Goal: Information Seeking & Learning: Learn about a topic

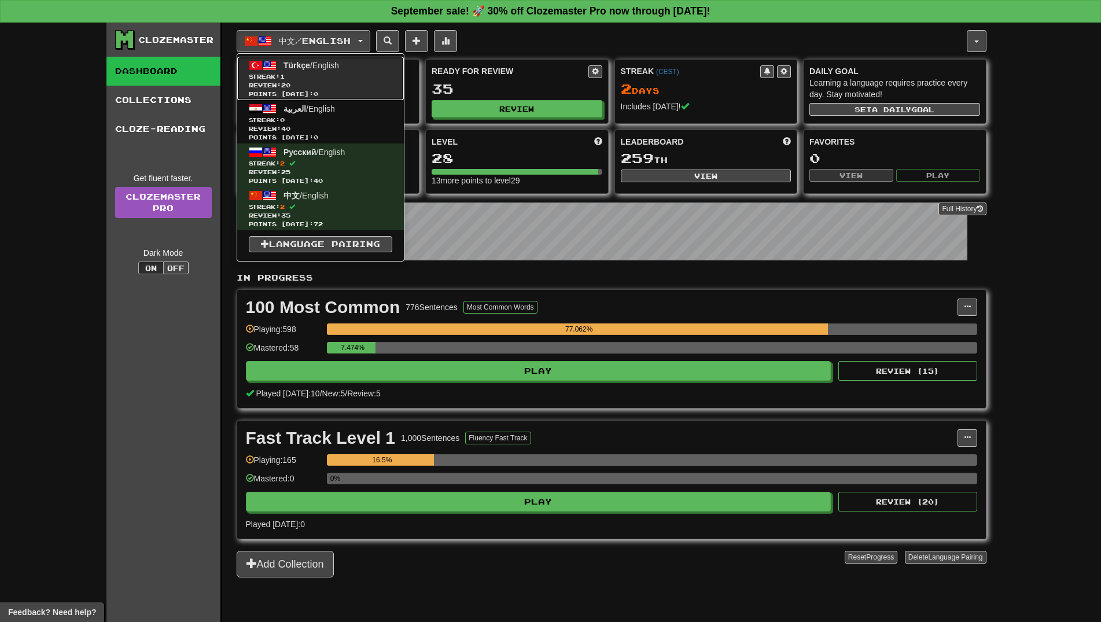
click at [325, 79] on span "Streak: 1" at bounding box center [320, 76] width 143 height 9
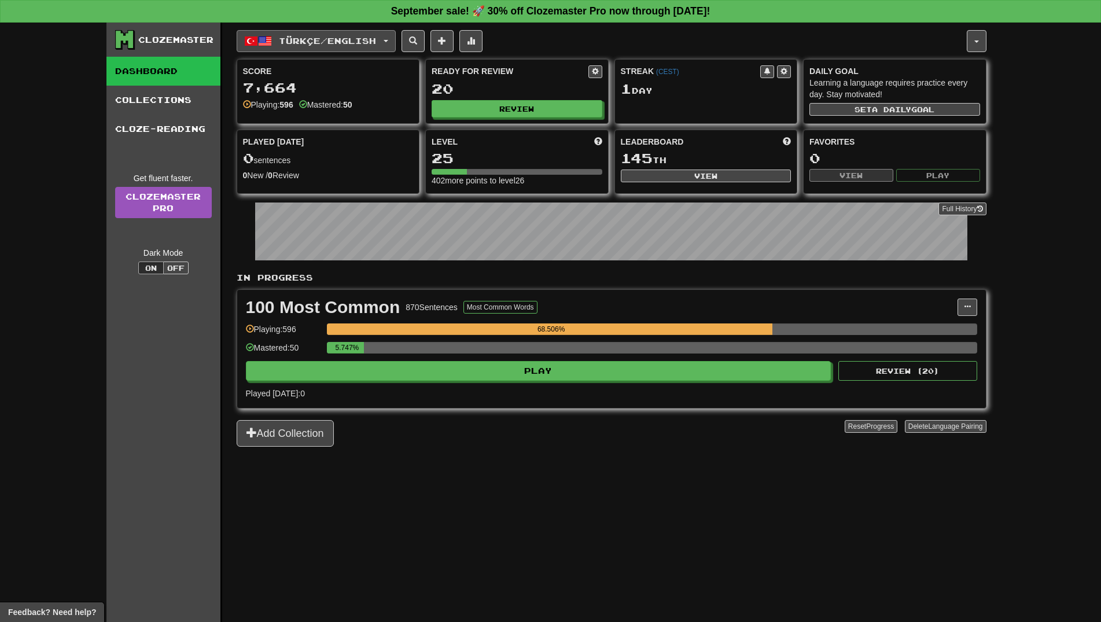
click at [344, 39] on span "Türkçe / English" at bounding box center [327, 41] width 97 height 10
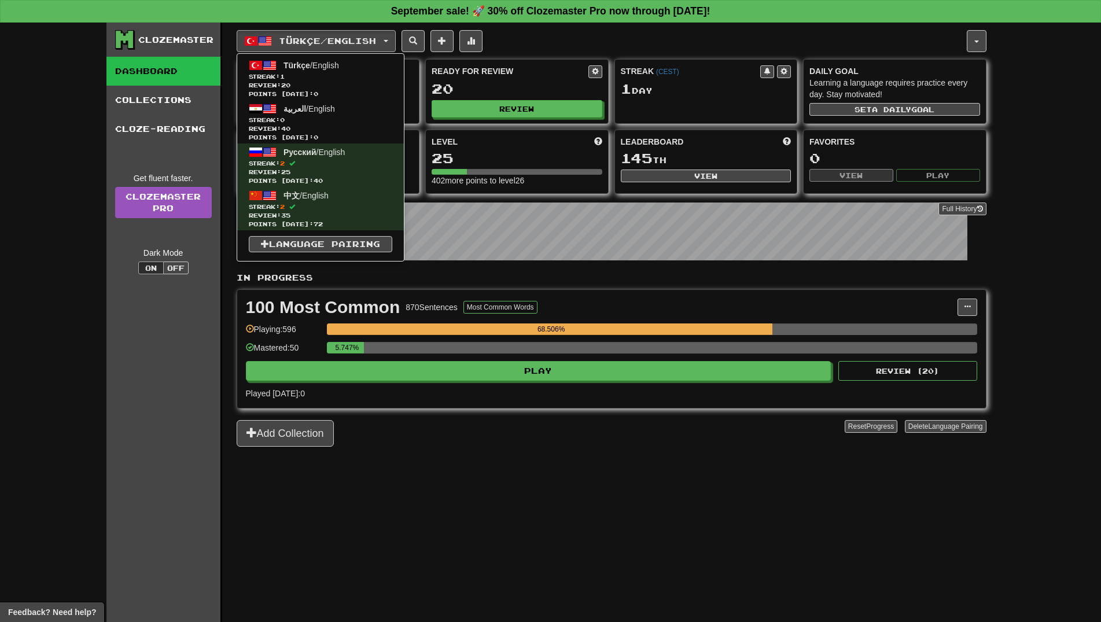
click at [1035, 190] on div "Clozemaster Dashboard Collections Cloze-Reading Get fluent faster. Clozemaster …" at bounding box center [550, 322] width 1101 height 599
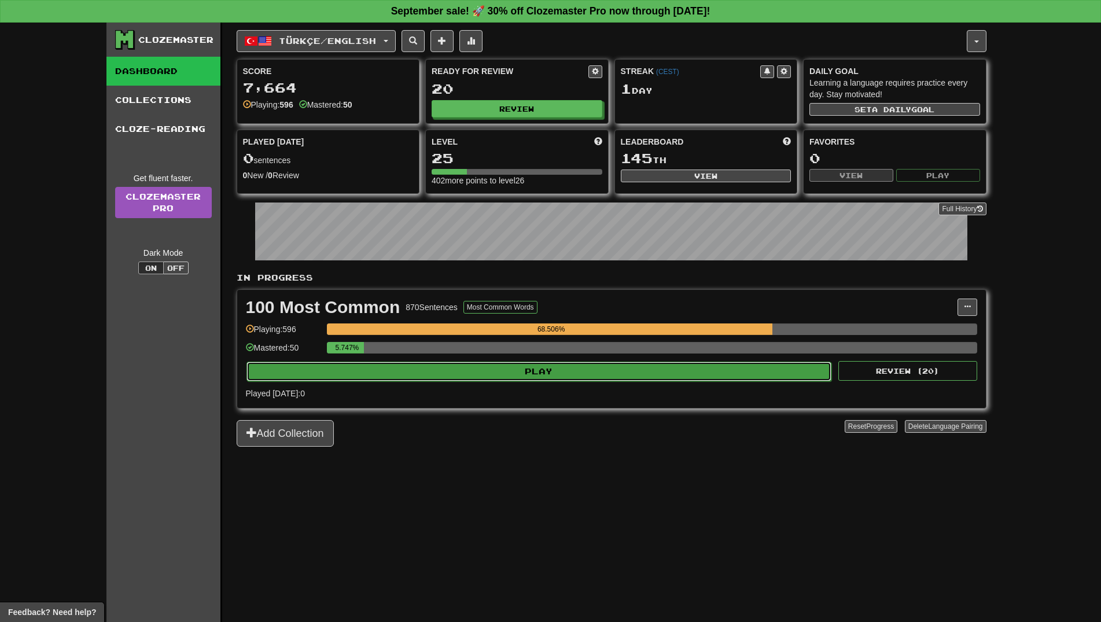
click at [626, 371] on button "Play" at bounding box center [538, 372] width 585 height 20
select select "**"
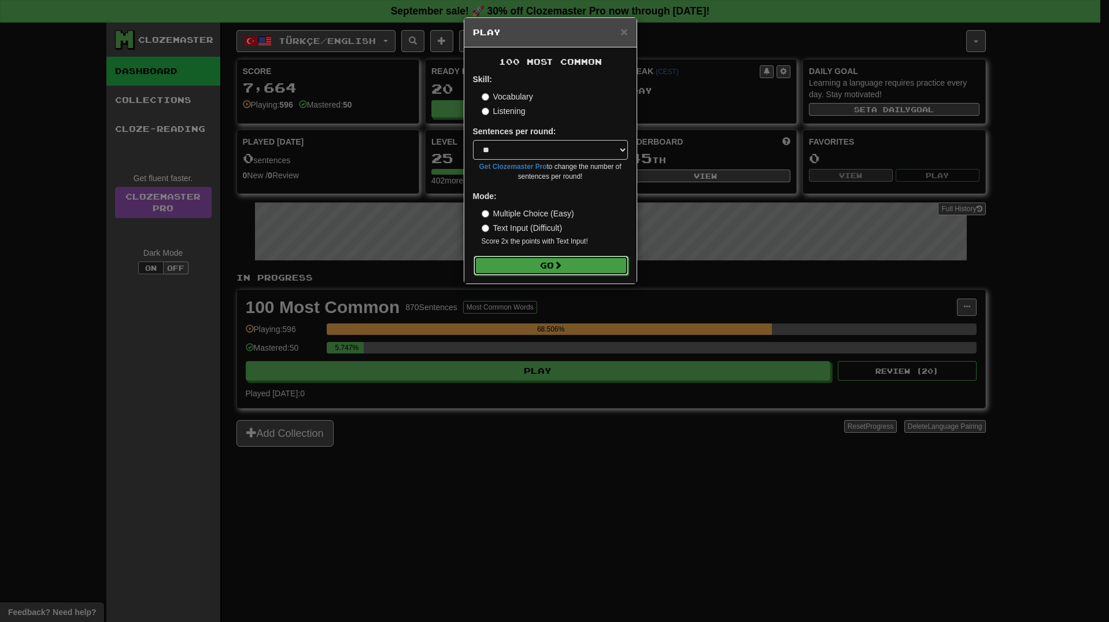
click at [589, 264] on button "Go" at bounding box center [551, 266] width 155 height 20
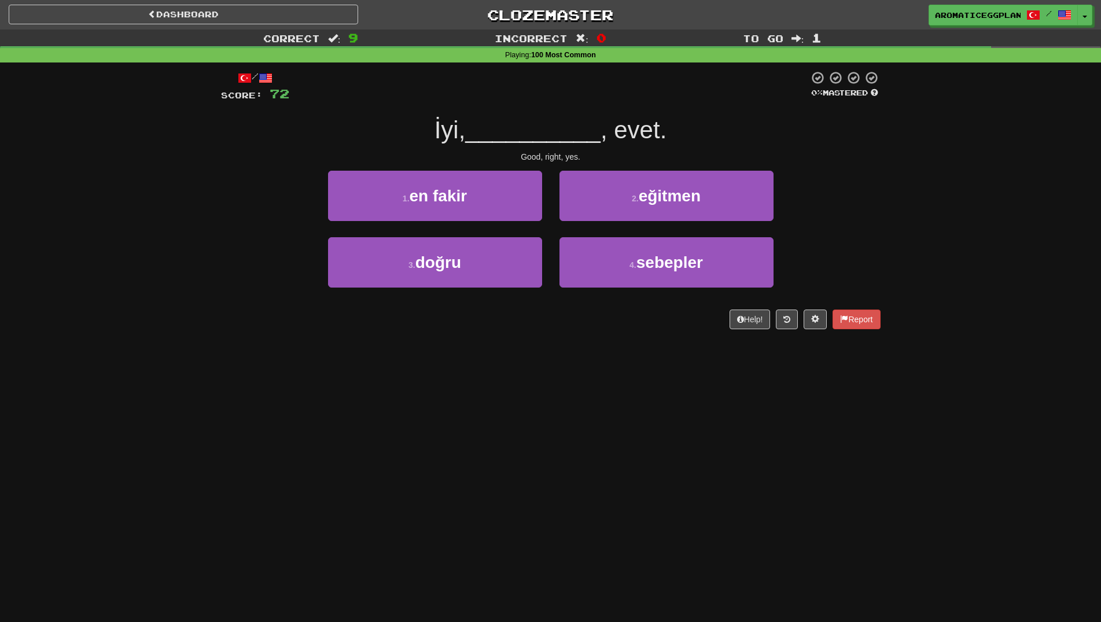
click at [490, 367] on div "Dashboard Clozemaster aromaticeggplant / Toggle Dropdown Dashboard Leaderboard …" at bounding box center [550, 311] width 1101 height 622
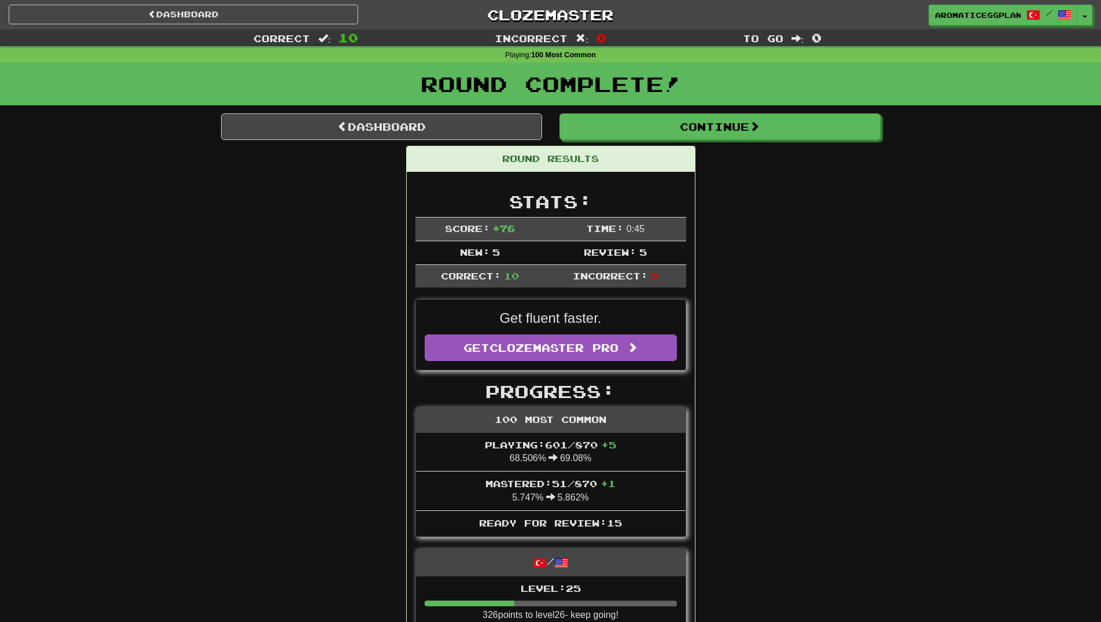
click at [251, 25] on div "Dashboard Clozemaster aromaticeggplant / Toggle Dropdown Dashboard Leaderboard …" at bounding box center [550, 14] width 1083 height 29
click at [249, 11] on link "Dashboard" at bounding box center [183, 15] width 349 height 20
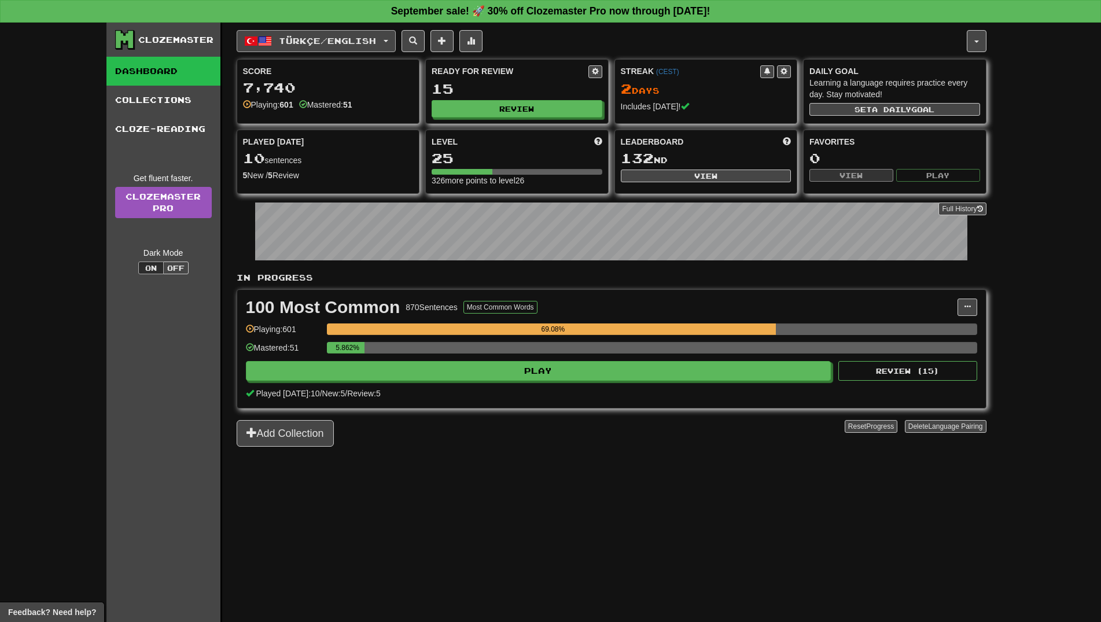
click at [346, 45] on span "Türkçe / English" at bounding box center [327, 41] width 97 height 10
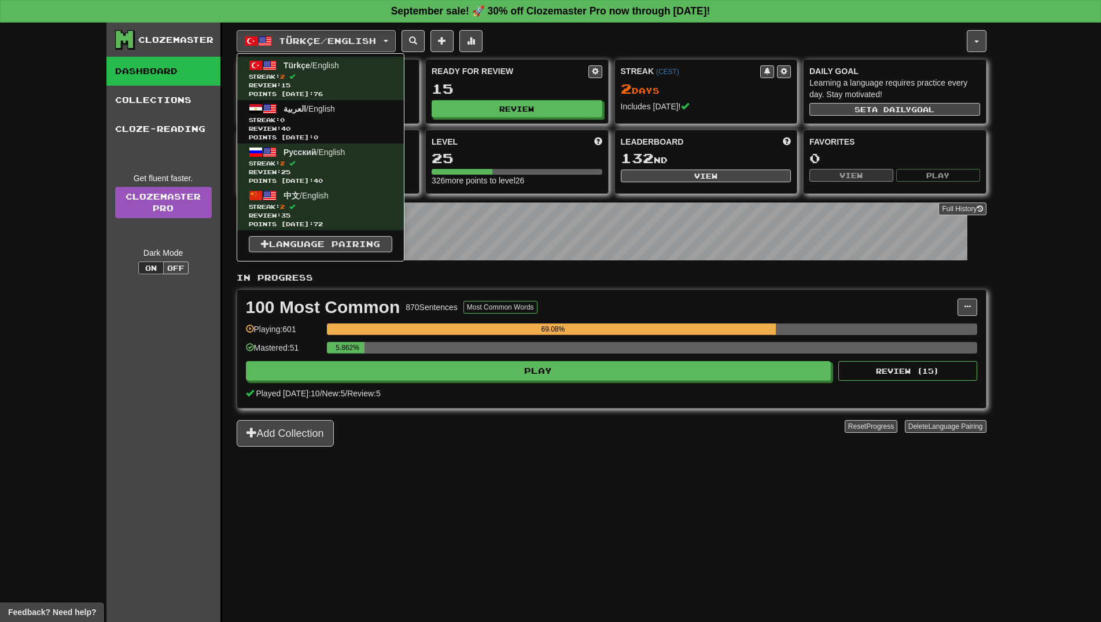
click at [557, 456] on div "Türkçe / English Türkçe / English Streak: 2 Review: 15 Points [DATE]: 76 العربي…" at bounding box center [612, 337] width 750 height 628
